Goal: Information Seeking & Learning: Understand process/instructions

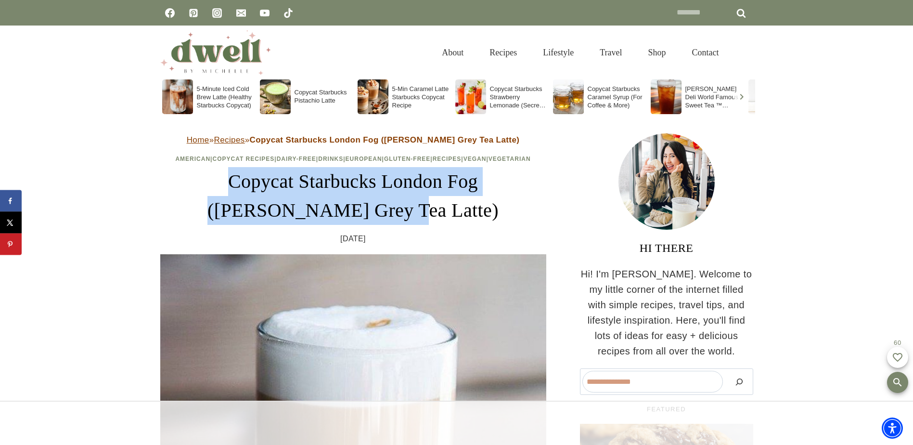
drag, startPoint x: 170, startPoint y: 182, endPoint x: 400, endPoint y: 210, distance: 231.8
click at [400, 210] on h1 "Copycat Starbucks London Fog ([PERSON_NAME] Grey Tea Latte)" at bounding box center [353, 196] width 386 height 58
drag, startPoint x: 400, startPoint y: 210, endPoint x: 363, endPoint y: 183, distance: 45.7
copy h1 "Copycat Starbucks London Fog ([PERSON_NAME] Grey Tea Latte)"
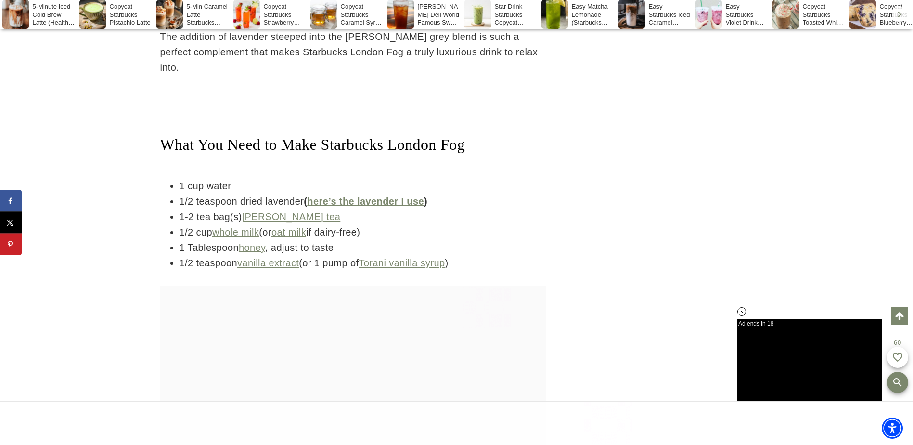
scroll to position [2695, 0]
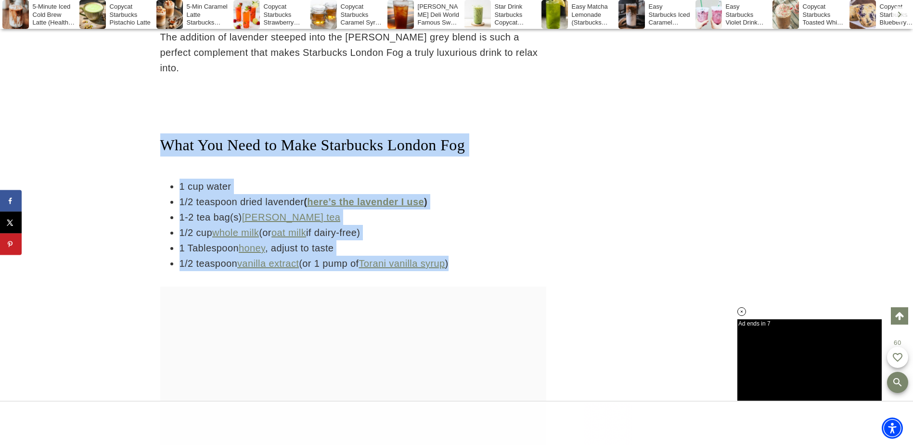
drag, startPoint x: 160, startPoint y: 127, endPoint x: 475, endPoint y: 248, distance: 337.8
drag, startPoint x: 475, startPoint y: 248, endPoint x: 438, endPoint y: 193, distance: 66.3
copy div "What You Need to Make Starbucks London Fog 1 cup water 1/2 teaspoon dried laven…"
click at [454, 225] on li "1/2 cup whole milk (or oat milk if dairy-free)" at bounding box center [363, 232] width 367 height 15
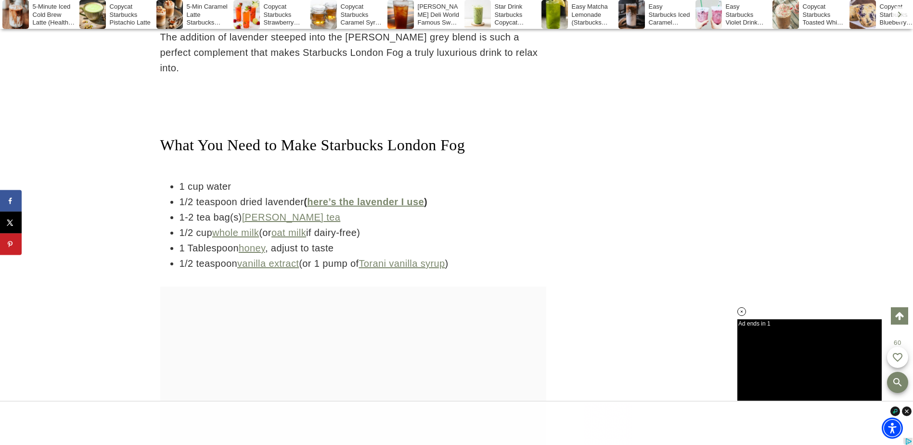
scroll to position [0, 0]
